Goal: Task Accomplishment & Management: Use online tool/utility

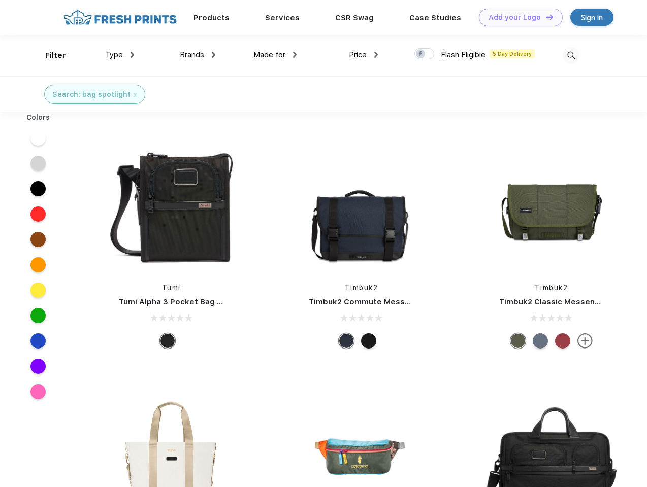
click at [517, 17] on link "Add your Logo Design Tool" at bounding box center [521, 18] width 84 height 18
click at [0, 0] on div "Design Tool" at bounding box center [0, 0] width 0 height 0
click at [545, 17] on link "Add your Logo Design Tool" at bounding box center [521, 18] width 84 height 18
click at [49, 55] on div "Filter" at bounding box center [55, 56] width 21 height 12
click at [120, 55] on span "Type" at bounding box center [114, 54] width 18 height 9
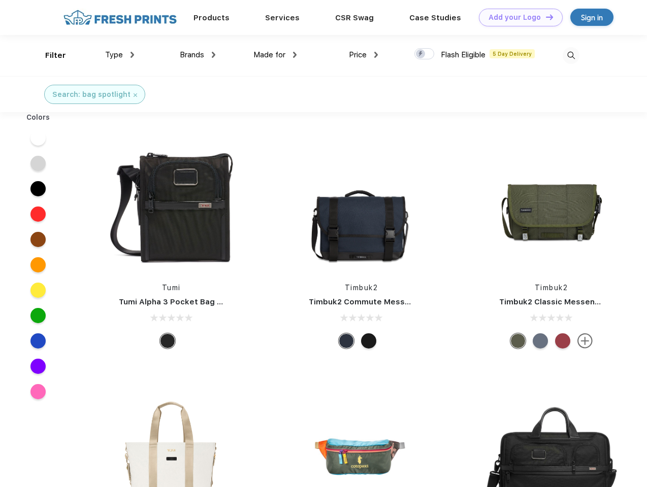
click at [197, 55] on span "Brands" at bounding box center [192, 54] width 24 height 9
click at [275, 55] on span "Made for" at bounding box center [269, 54] width 32 height 9
click at [363, 55] on span "Price" at bounding box center [358, 54] width 18 height 9
click at [424, 54] on div at bounding box center [424, 53] width 20 height 11
click at [421, 54] on input "checkbox" at bounding box center [417, 51] width 7 height 7
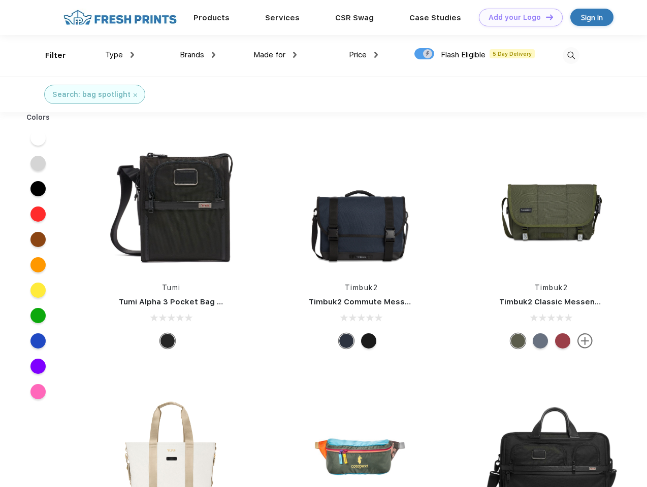
click at [570, 55] on img at bounding box center [570, 55] width 17 height 17
